Goal: Check status: Check status

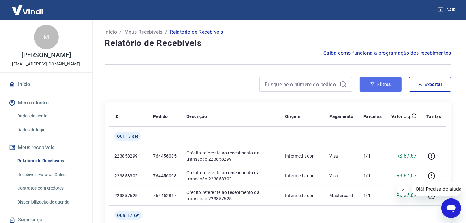
click at [373, 82] on icon "button" at bounding box center [372, 84] width 4 height 4
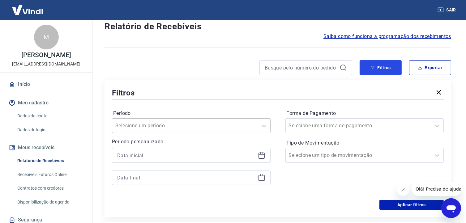
scroll to position [31, 0]
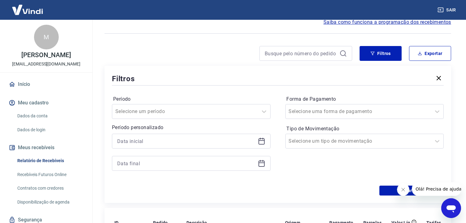
click at [261, 147] on div at bounding box center [191, 141] width 159 height 15
click at [261, 143] on icon at bounding box center [261, 141] width 7 height 7
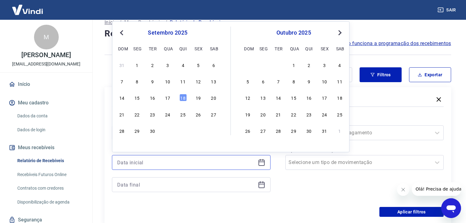
scroll to position [0, 0]
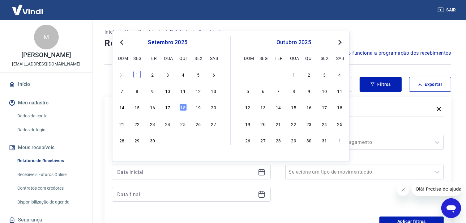
click at [136, 76] on div "1" at bounding box center [137, 74] width 7 height 7
type input "[DATE]"
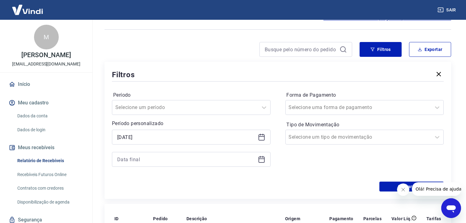
scroll to position [62, 0]
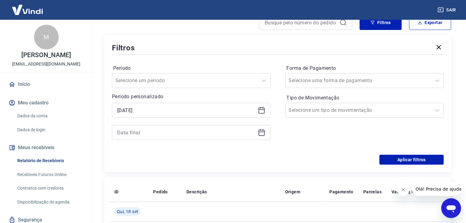
click at [261, 135] on icon at bounding box center [261, 133] width 6 height 6
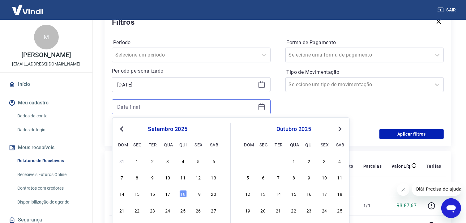
scroll to position [124, 0]
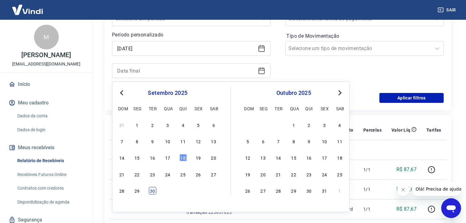
click at [152, 191] on div "30" at bounding box center [152, 190] width 7 height 7
type input "[DATE]"
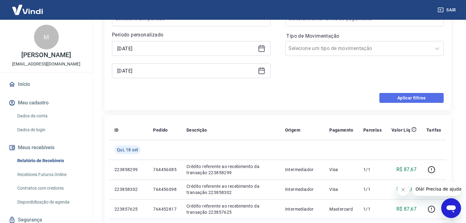
click at [386, 95] on button "Aplicar filtros" at bounding box center [411, 98] width 64 height 10
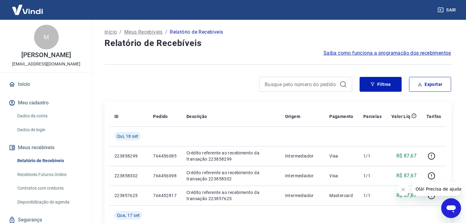
click at [111, 32] on p "Início" at bounding box center [110, 31] width 12 height 7
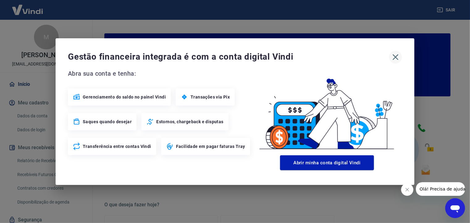
click at [394, 56] on icon "button" at bounding box center [396, 57] width 10 height 10
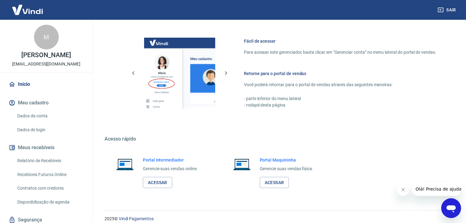
scroll to position [329, 0]
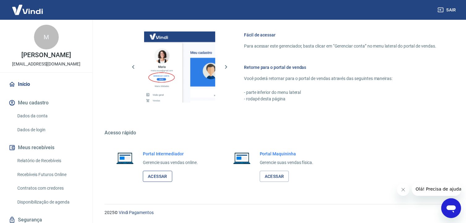
click at [154, 175] on link "Acessar" at bounding box center [157, 176] width 29 height 11
